Goal: Information Seeking & Learning: Understand process/instructions

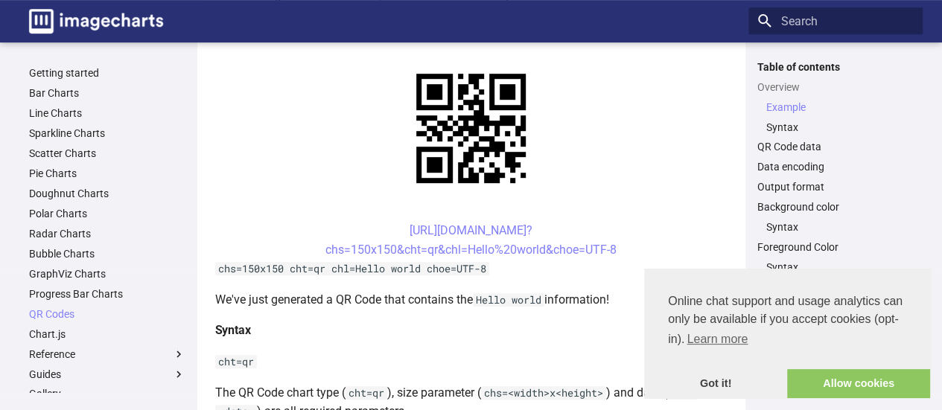
scroll to position [341, 0]
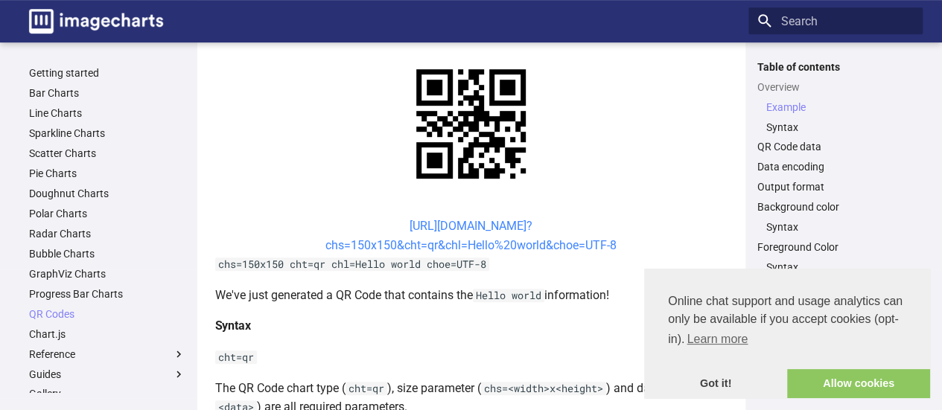
click at [389, 227] on link "[URL][DOMAIN_NAME]? chs=150x150&cht=qr&chl=Hello%20world&choe=UTF-8" at bounding box center [470, 236] width 291 height 34
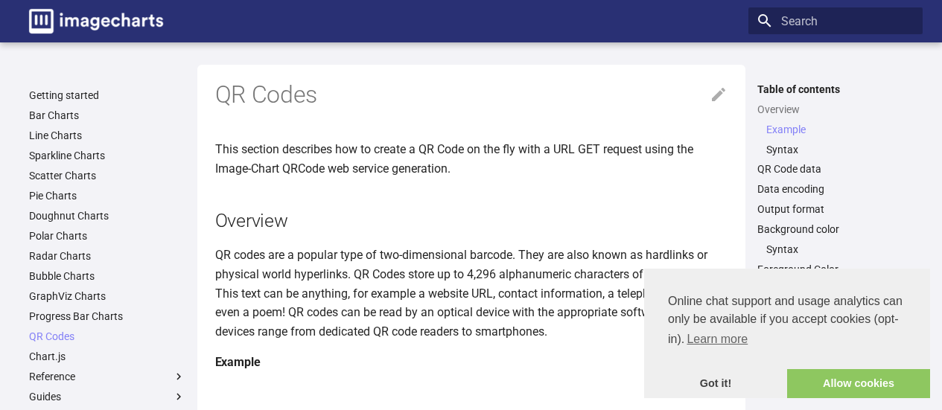
scroll to position [341, 0]
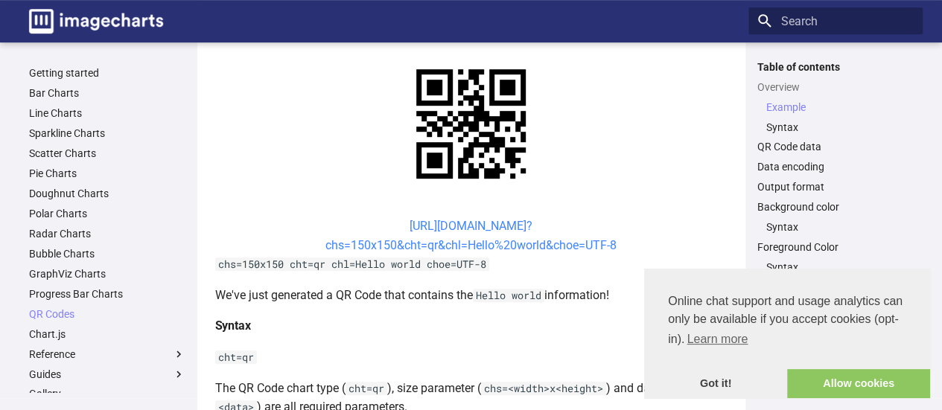
drag, startPoint x: 417, startPoint y: 237, endPoint x: 356, endPoint y: 245, distance: 61.6
click at [356, 245] on link "[URL][DOMAIN_NAME]? chs=150x150&cht=qr&chl=Hello%20world&choe=UTF-8" at bounding box center [470, 236] width 291 height 34
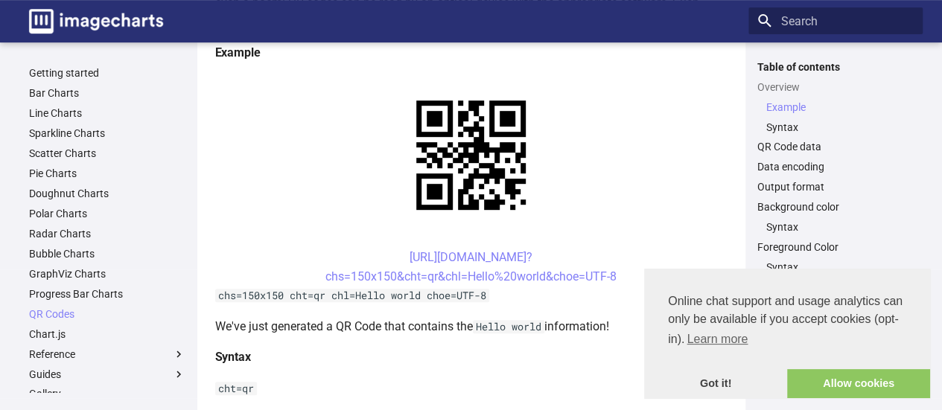
scroll to position [311, 0]
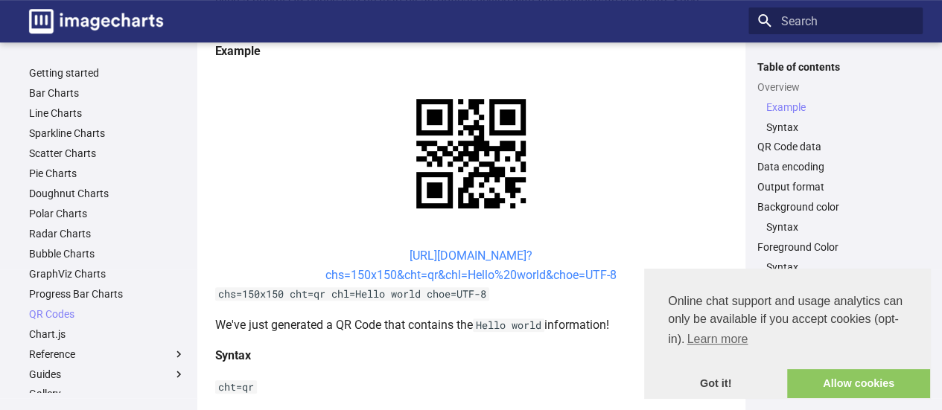
click at [495, 257] on link "[URL][DOMAIN_NAME]? chs=150x150&cht=qr&chl=Hello%20world&choe=UTF-8" at bounding box center [470, 266] width 291 height 34
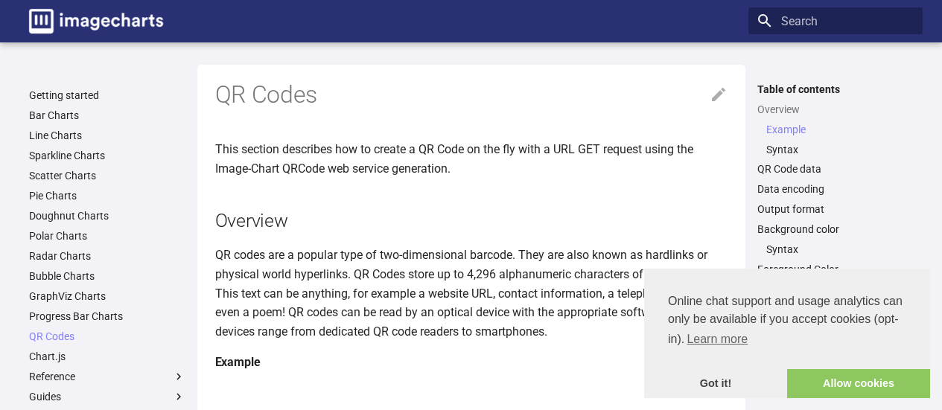
scroll to position [309, 0]
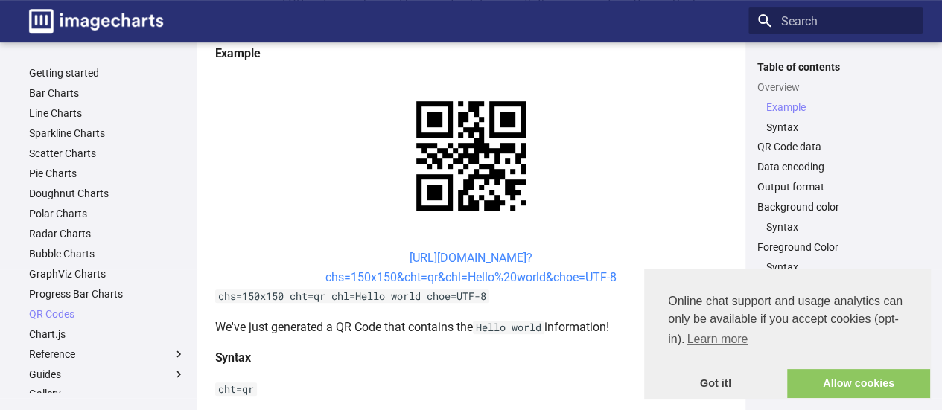
drag, startPoint x: 386, startPoint y: 257, endPoint x: 400, endPoint y: 261, distance: 14.8
